Goal: Task Accomplishment & Management: Use online tool/utility

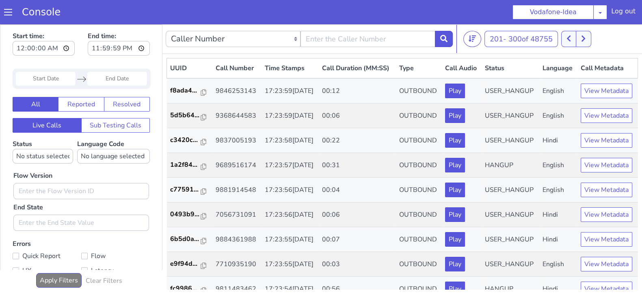
click at [583, 36] on icon at bounding box center [583, 39] width 4 height 6
click at [586, 41] on button at bounding box center [582, 39] width 15 height 16
click at [579, 38] on button at bounding box center [582, 39] width 15 height 16
click at [574, 38] on button at bounding box center [568, 39] width 15 height 16
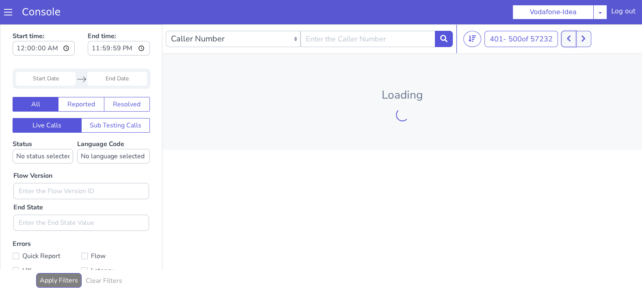
click at [574, 38] on button at bounding box center [568, 39] width 15 height 16
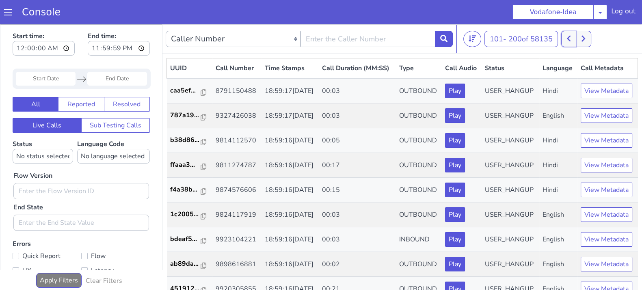
click at [574, 38] on button at bounding box center [568, 39] width 15 height 16
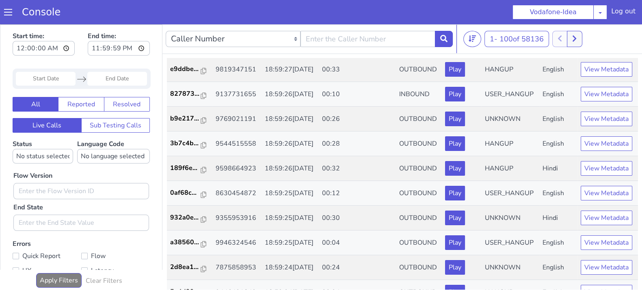
scroll to position [1334, 0]
click at [576, 35] on icon at bounding box center [574, 38] width 4 height 7
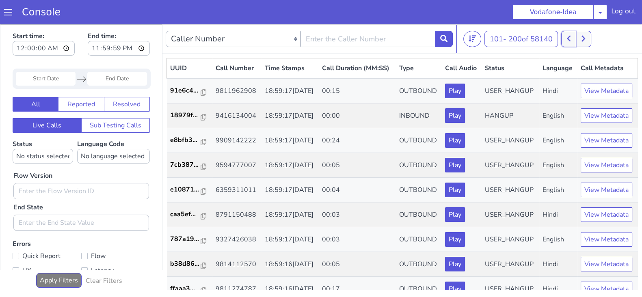
click at [566, 39] on button at bounding box center [568, 39] width 15 height 16
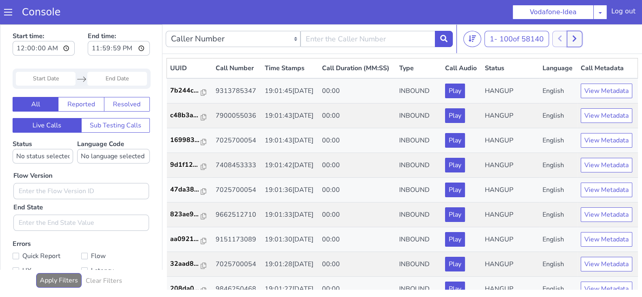
click at [578, 34] on button at bounding box center [573, 39] width 15 height 16
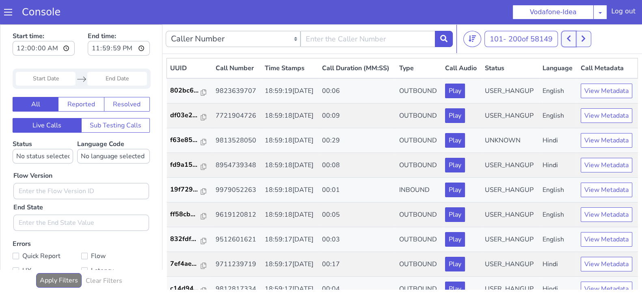
click at [564, 40] on button at bounding box center [568, 39] width 15 height 16
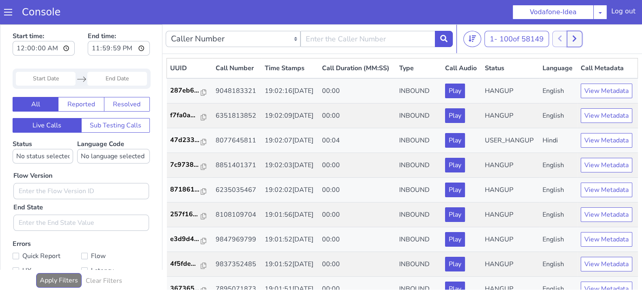
click at [573, 39] on button at bounding box center [573, 39] width 15 height 16
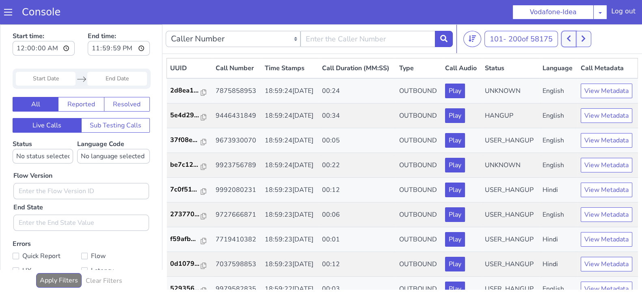
click at [569, 41] on icon at bounding box center [568, 38] width 4 height 7
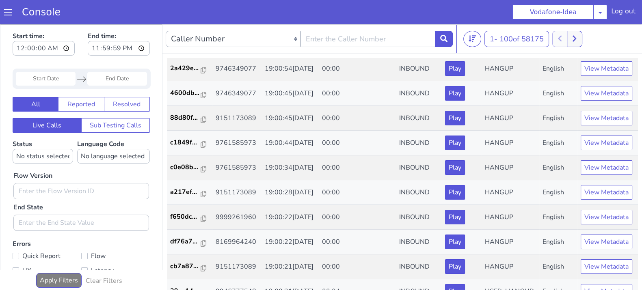
scroll to position [1456, 0]
